Goal: Information Seeking & Learning: Learn about a topic

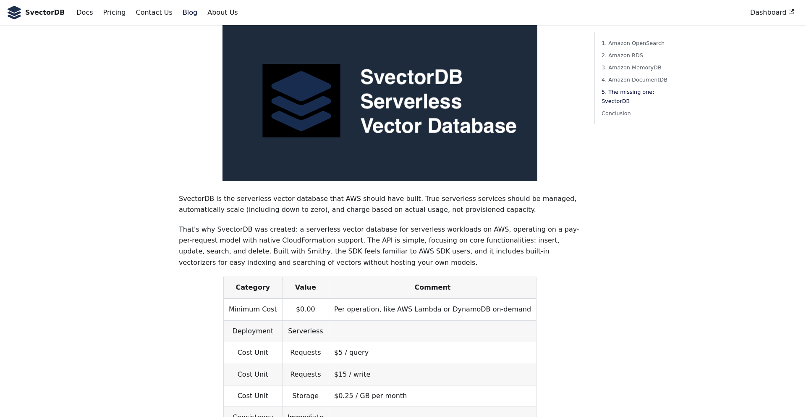
scroll to position [2079, 0]
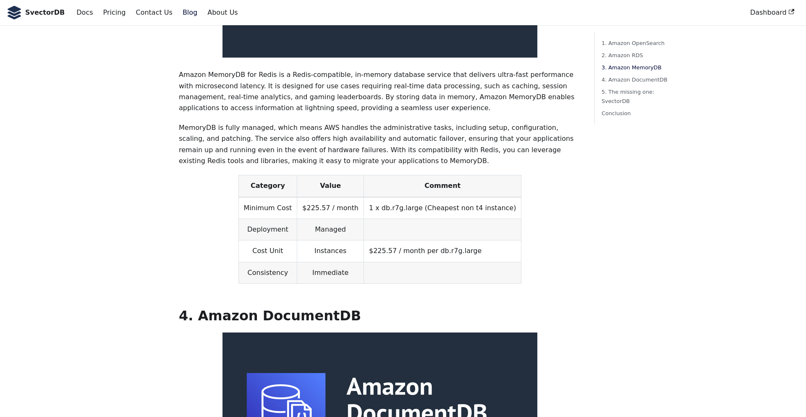
scroll to position [1340, 0]
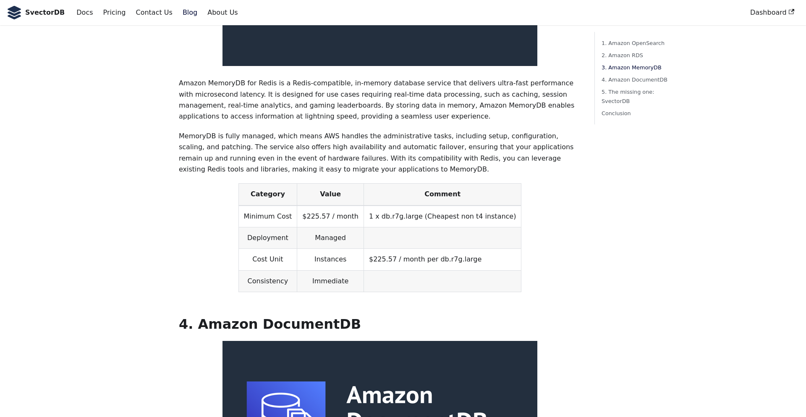
click at [320, 205] on td "$225.57 / month" at bounding box center [330, 216] width 67 height 22
click at [323, 205] on td "$225.57 / month" at bounding box center [330, 216] width 67 height 22
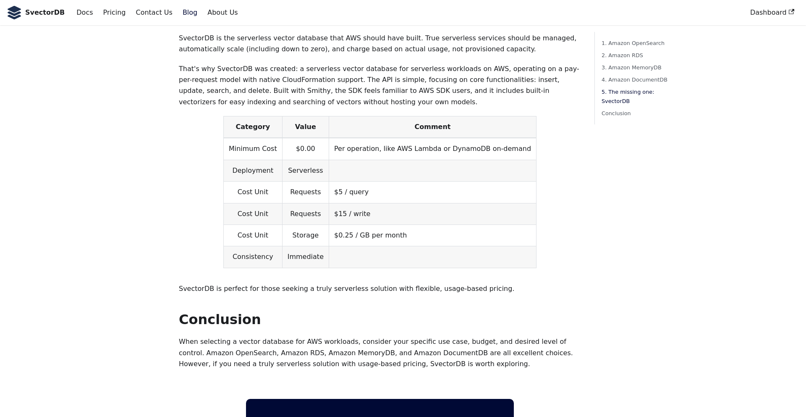
scroll to position [2238, 0]
